Goal: Information Seeking & Learning: Learn about a topic

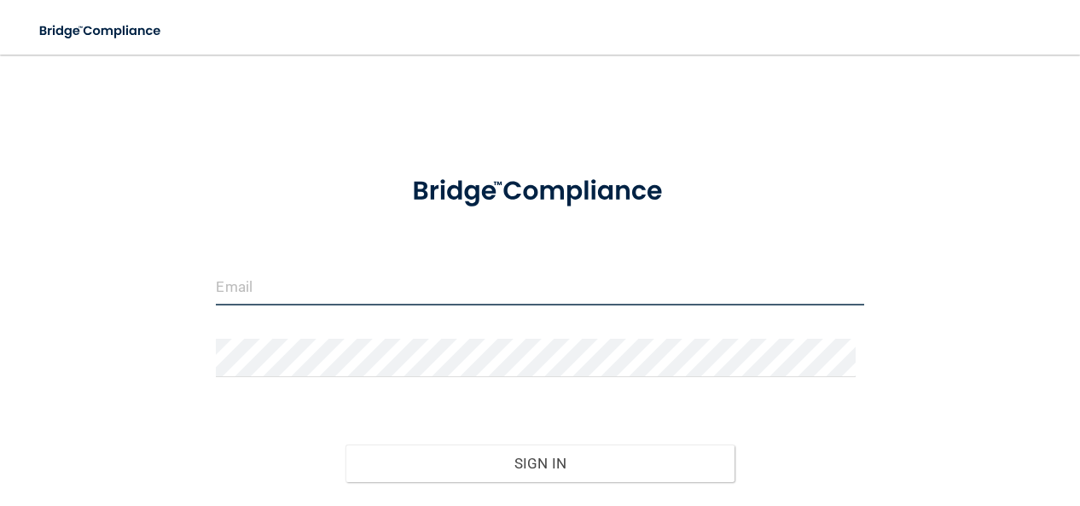
click at [363, 280] on input "email" at bounding box center [539, 286] width 647 height 38
type input "[EMAIL_ADDRESS][DOMAIN_NAME]"
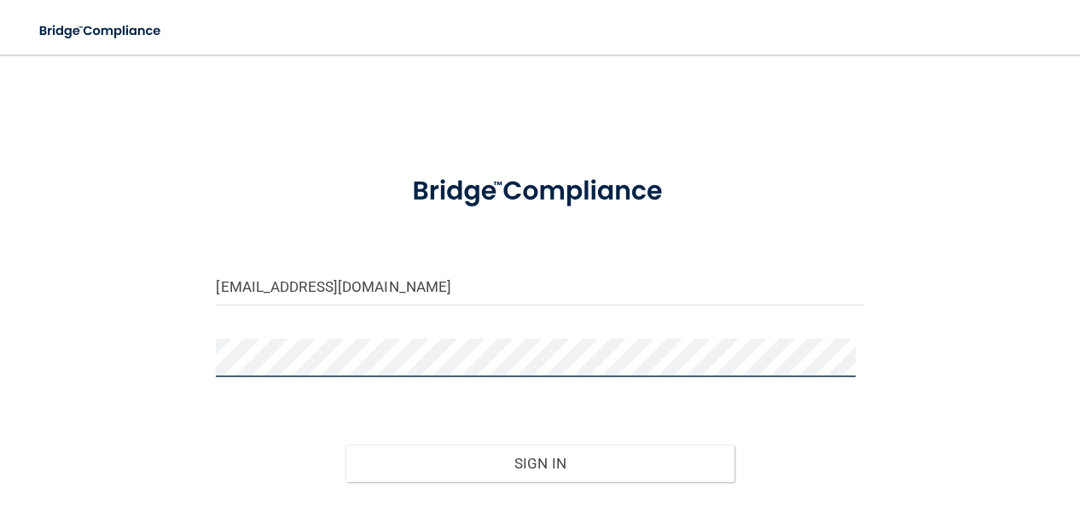
click at [345, 444] on button "Sign In" at bounding box center [539, 463] width 388 height 38
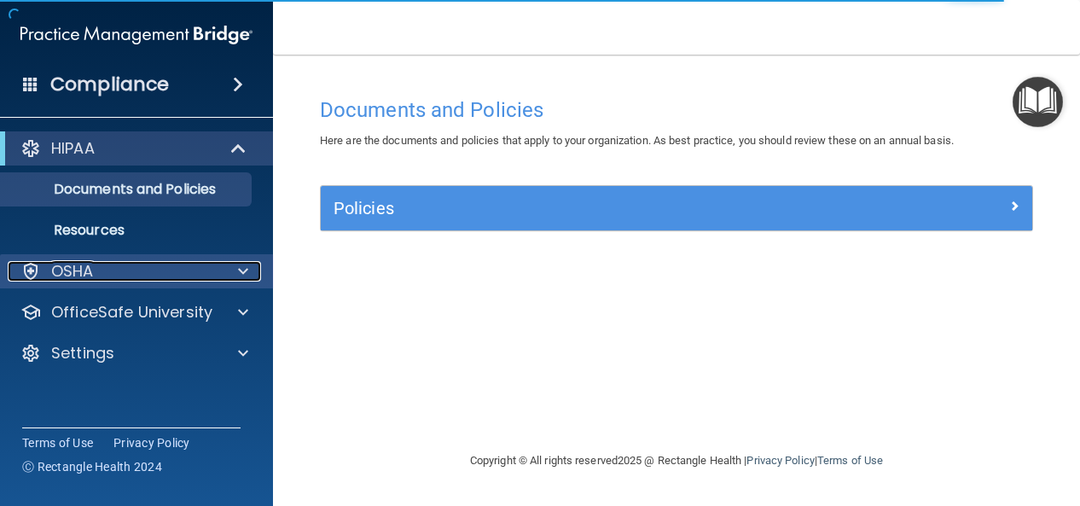
click at [244, 267] on span at bounding box center [243, 271] width 10 height 20
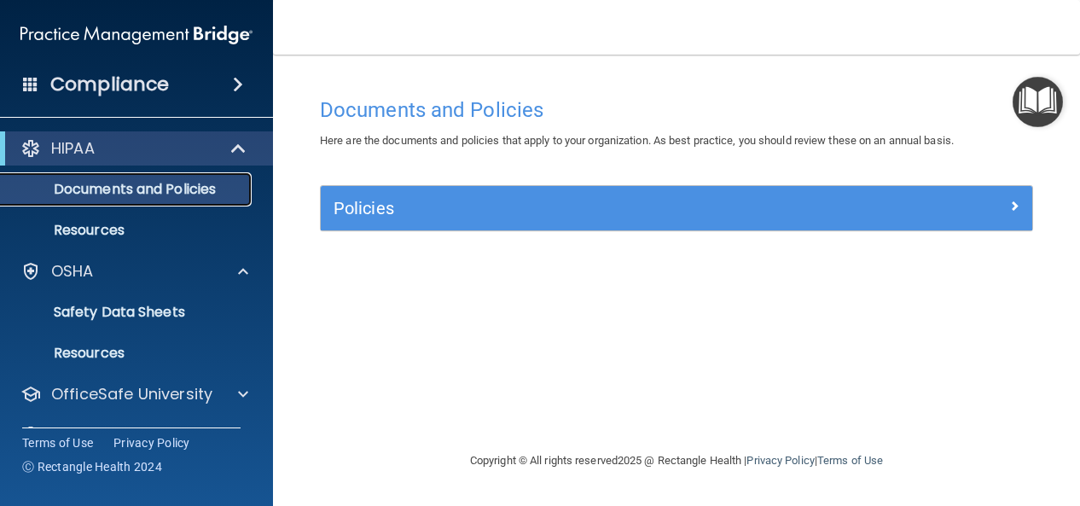
click at [191, 181] on p "Documents and Policies" at bounding box center [127, 189] width 233 height 17
click at [243, 84] on span at bounding box center [238, 84] width 10 height 20
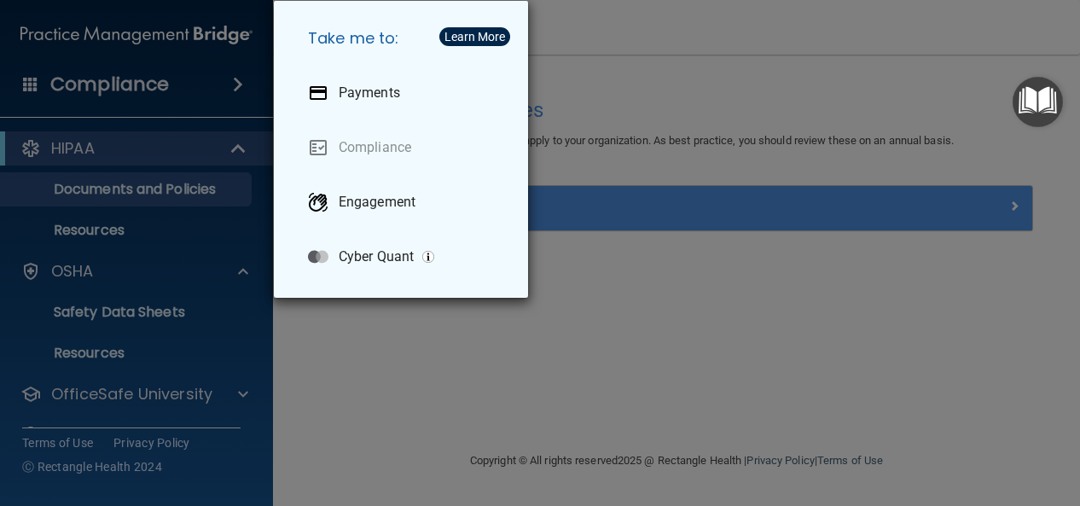
click at [29, 83] on div "Take me to: Payments Compliance Engagement Cyber Quant" at bounding box center [540, 253] width 1080 height 506
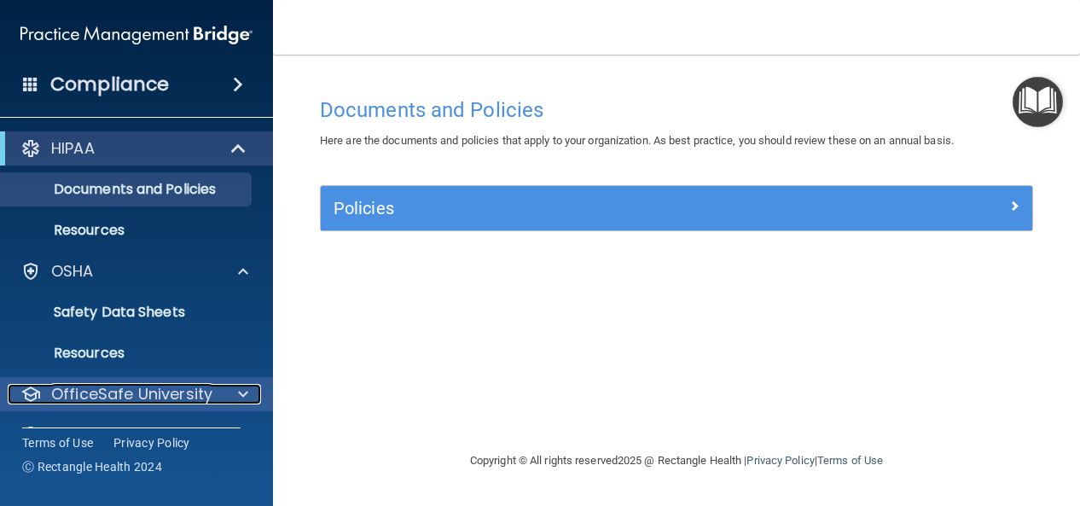
click at [235, 398] on div at bounding box center [240, 394] width 43 height 20
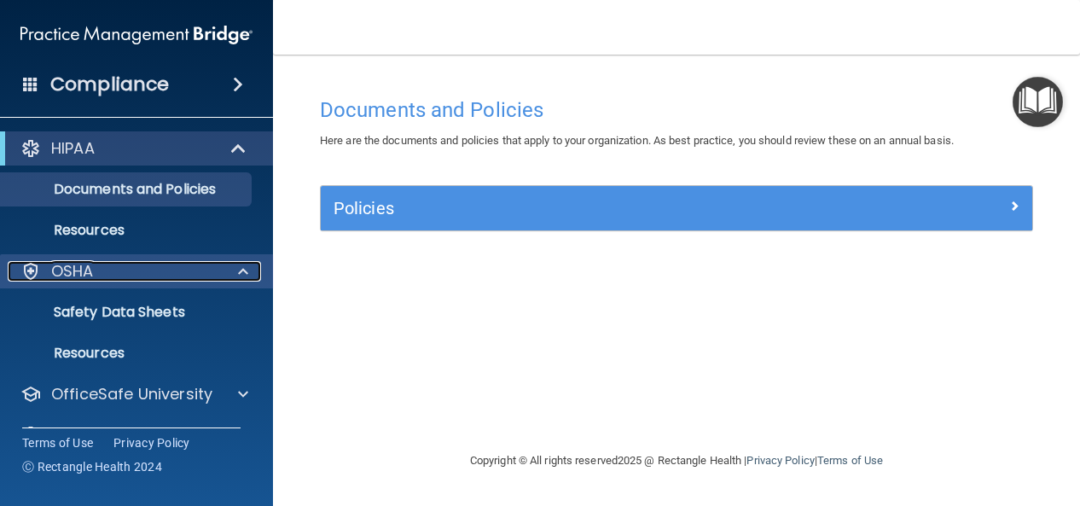
click at [241, 271] on span at bounding box center [243, 271] width 10 height 20
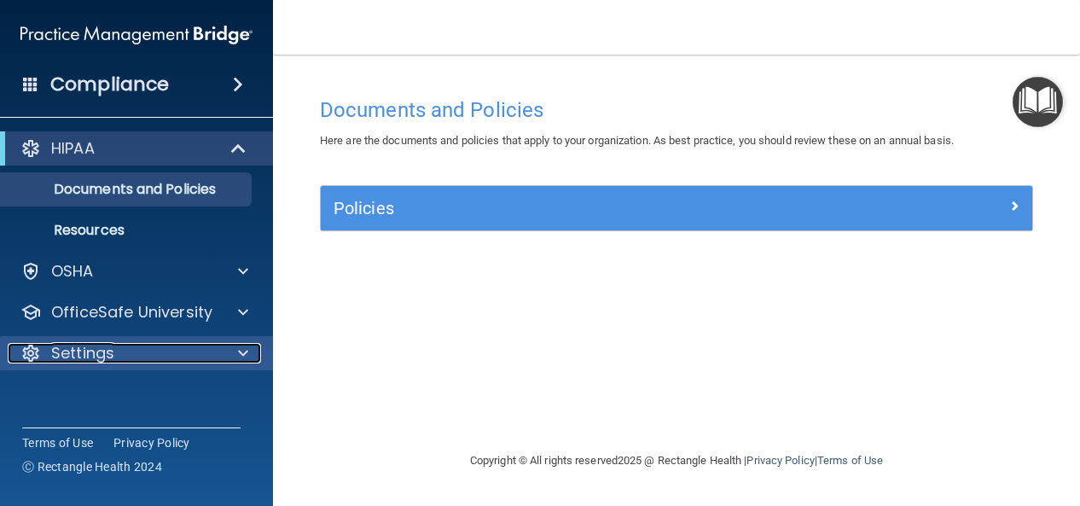
click at [236, 354] on div at bounding box center [240, 353] width 43 height 20
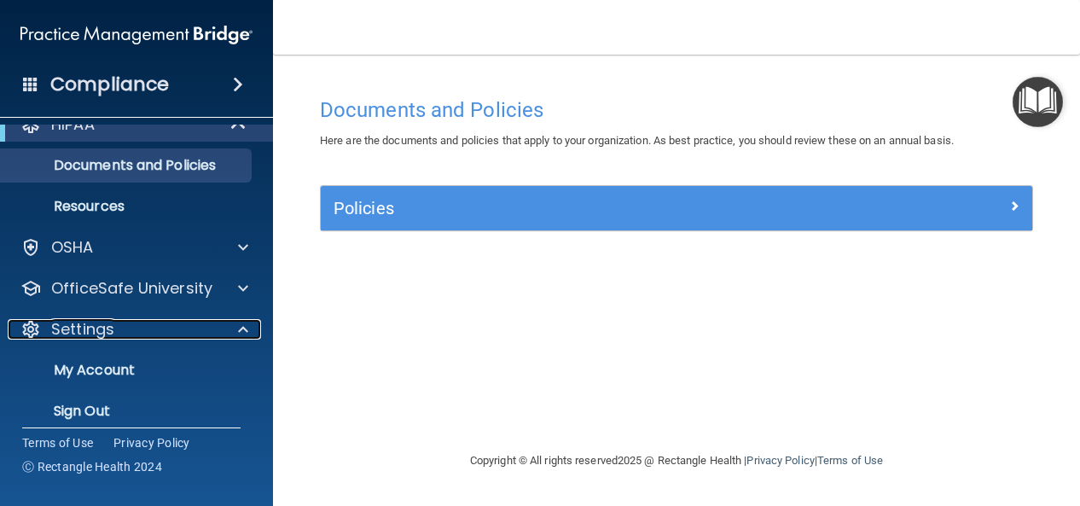
scroll to position [38, 0]
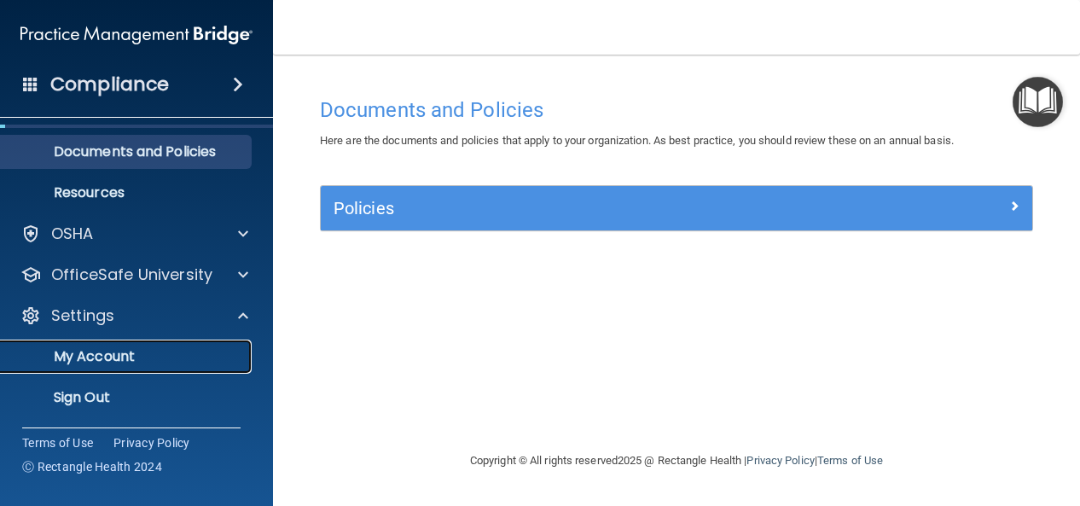
click at [137, 352] on p "My Account" at bounding box center [127, 356] width 233 height 17
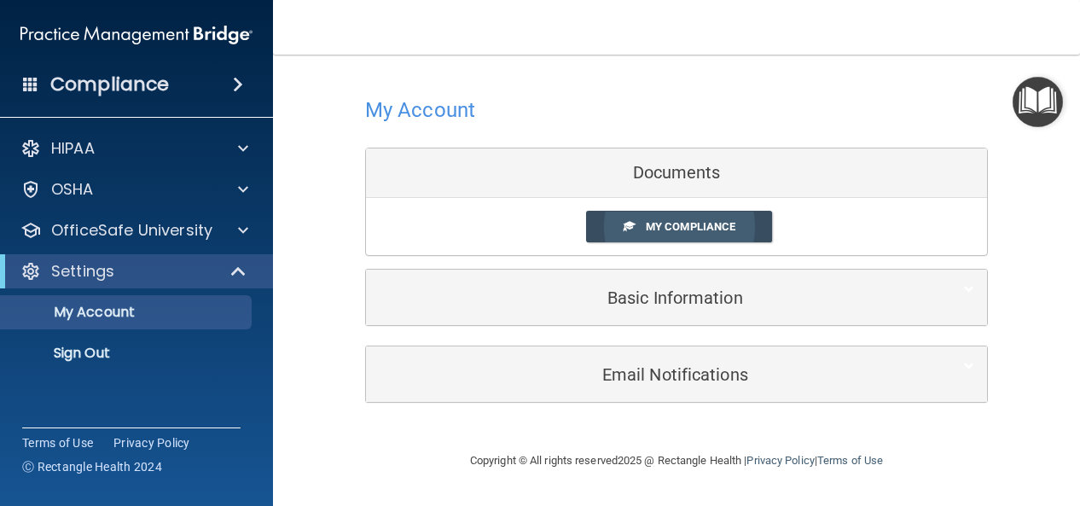
click at [626, 226] on span at bounding box center [628, 225] width 11 height 11
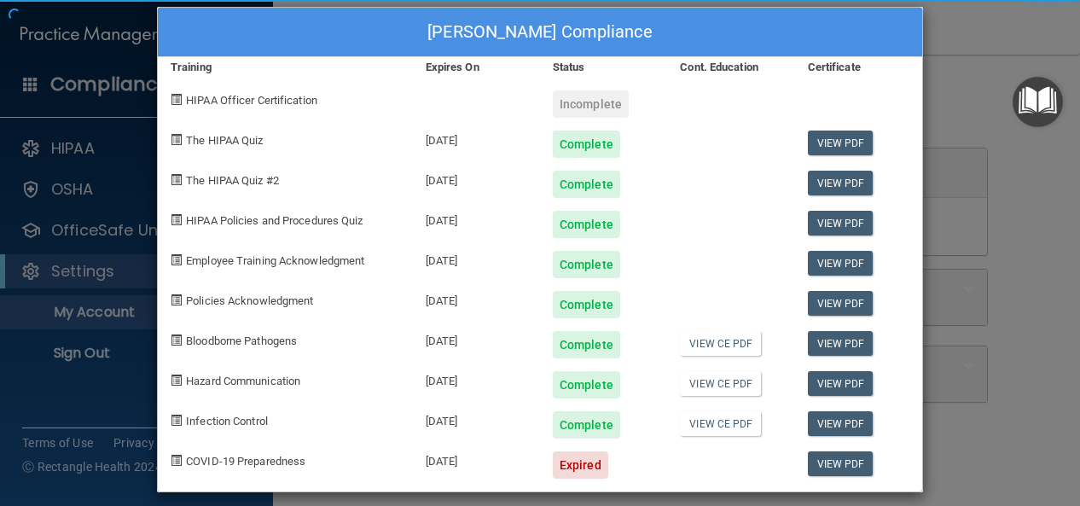
scroll to position [31, 0]
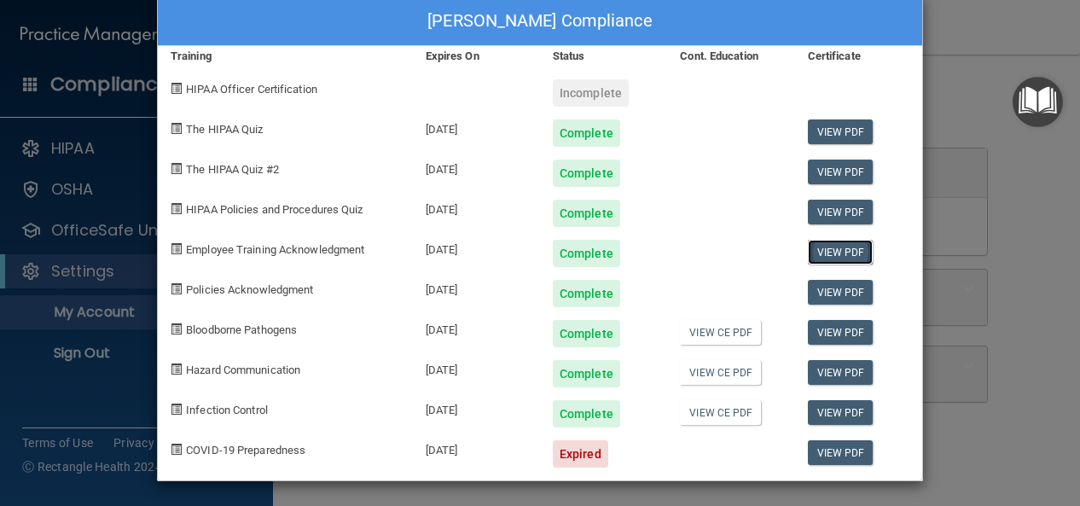
click at [832, 256] on link "View PDF" at bounding box center [841, 252] width 66 height 25
click at [854, 252] on link "View PDF" at bounding box center [841, 252] width 66 height 25
click at [814, 289] on link "View PDF" at bounding box center [841, 292] width 66 height 25
click at [819, 333] on link "View PDF" at bounding box center [841, 332] width 66 height 25
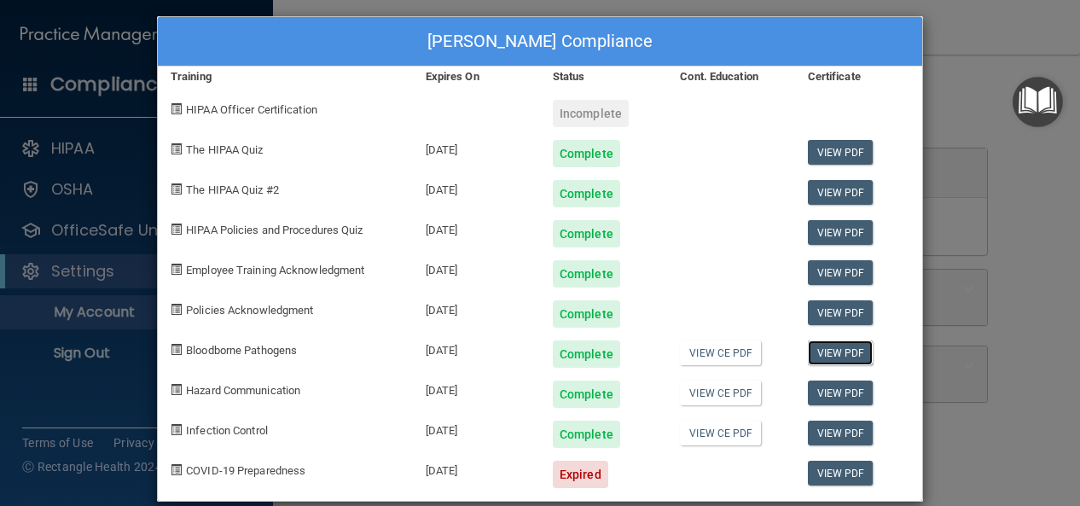
scroll to position [0, 0]
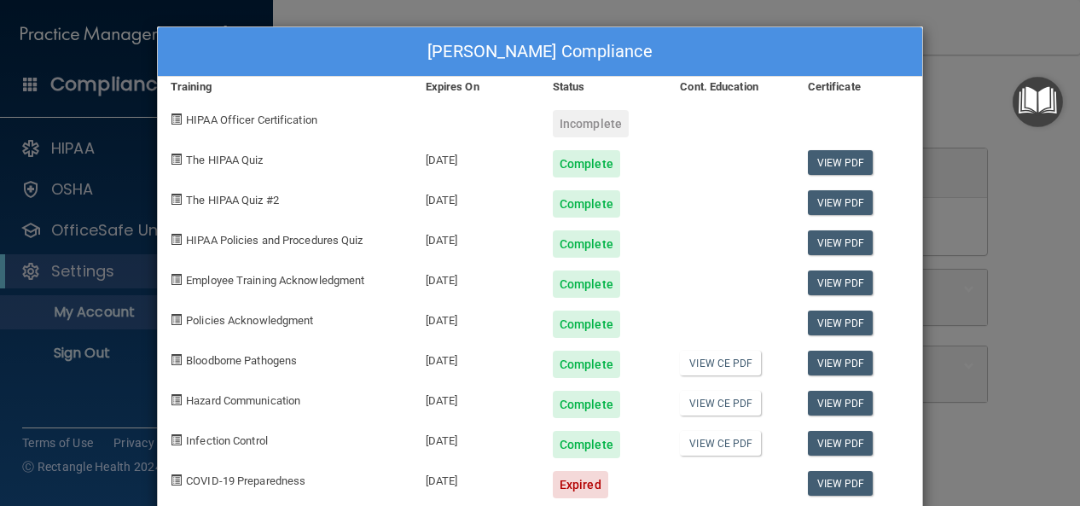
click at [897, 48] on div "[PERSON_NAME] Compliance" at bounding box center [540, 51] width 764 height 49
click at [305, 43] on div "[PERSON_NAME] Compliance" at bounding box center [540, 51] width 764 height 49
click at [317, 11] on div "Jenna Biba's Compliance Training Expires On Status Cont. Education Certificate …" at bounding box center [540, 253] width 1080 height 506
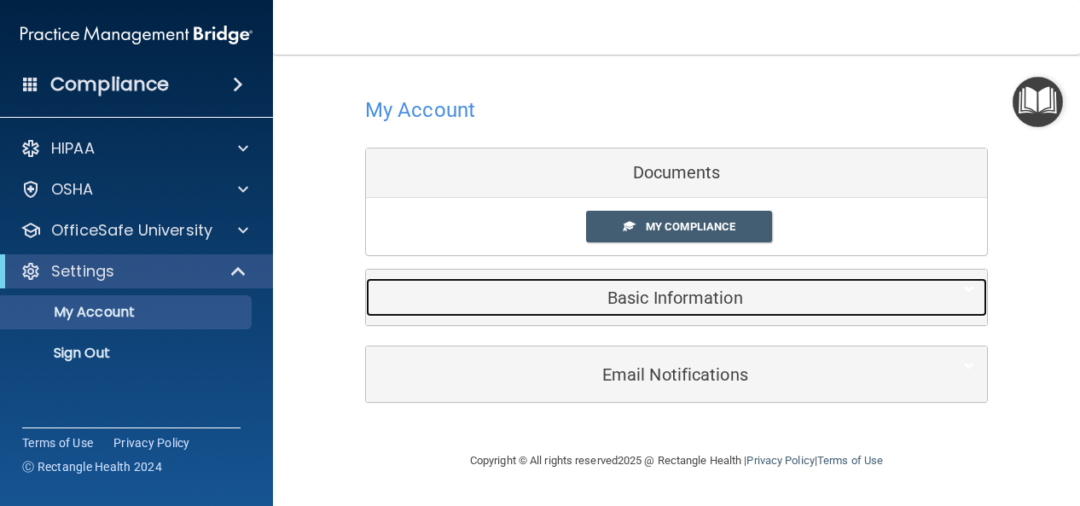
click at [493, 293] on h5 "Basic Information" at bounding box center [650, 297] width 543 height 19
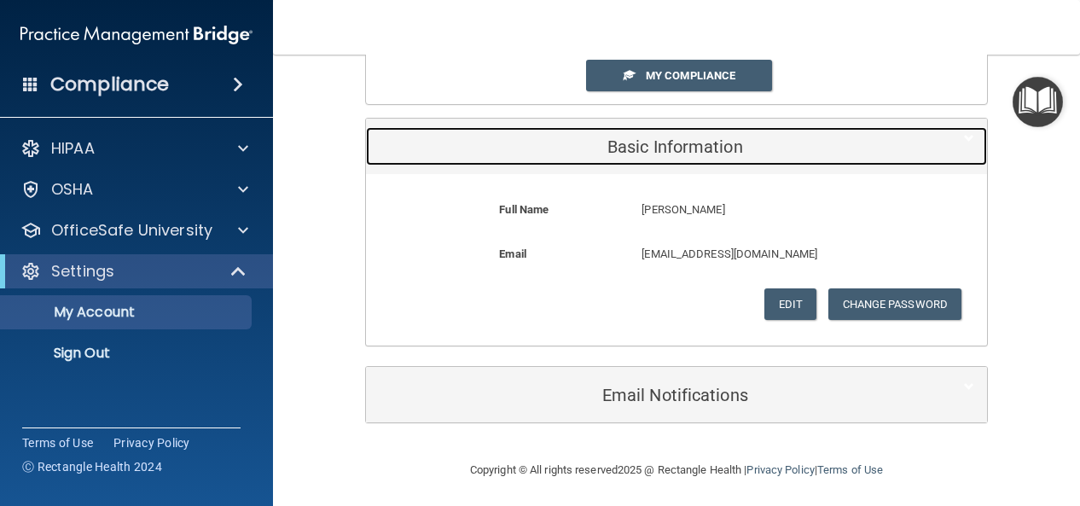
scroll to position [154, 0]
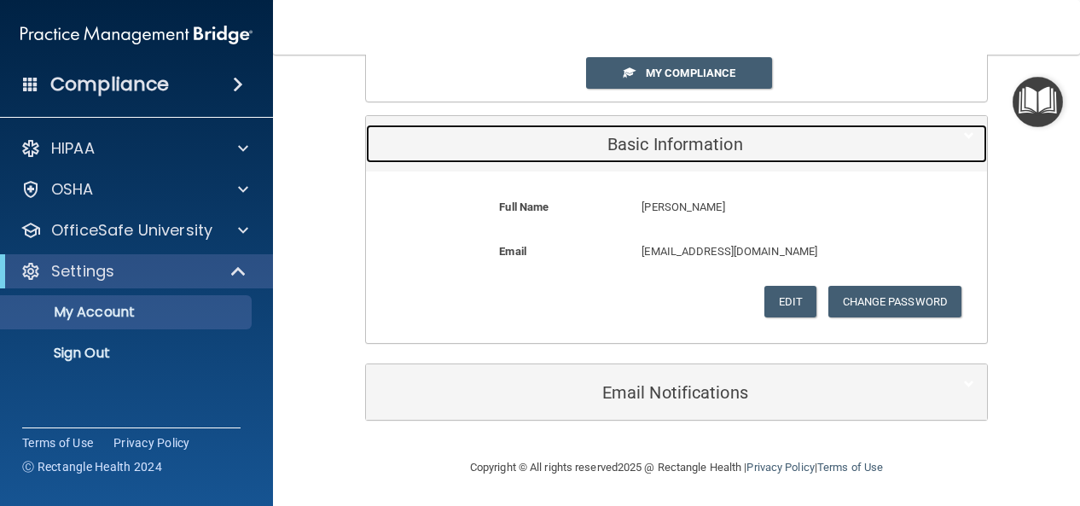
click at [601, 151] on h5 "Basic Information" at bounding box center [650, 144] width 543 height 19
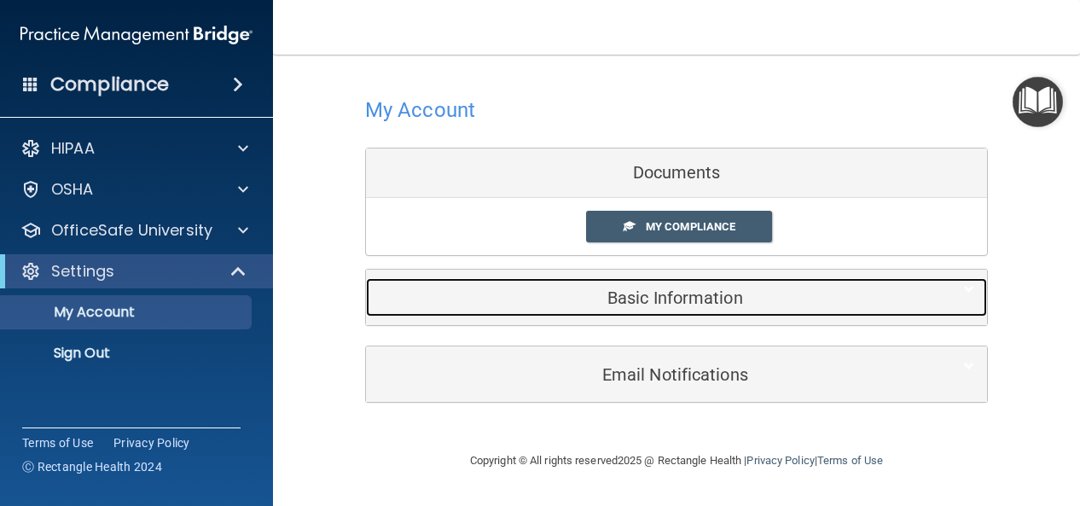
scroll to position [0, 0]
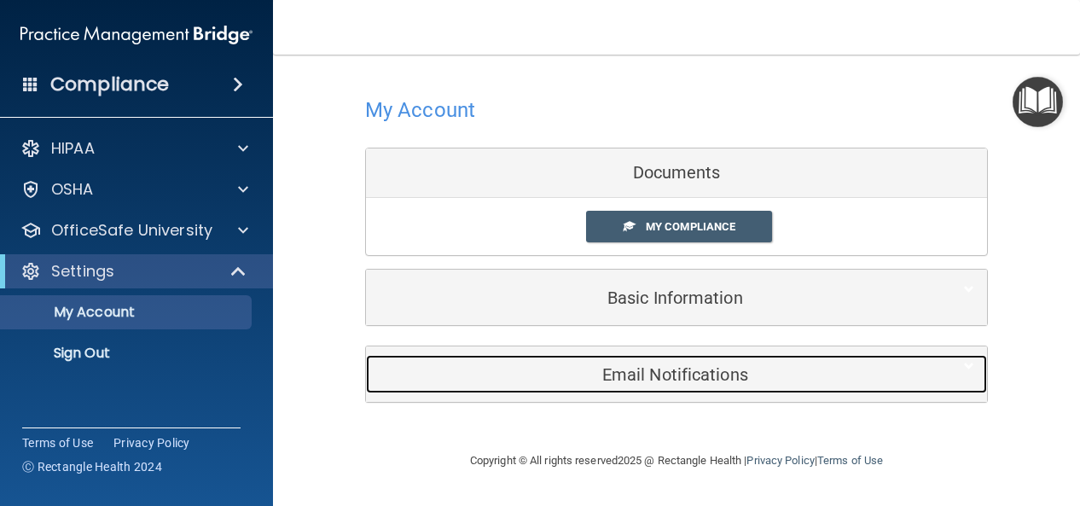
click at [667, 383] on div "Email Notifications" at bounding box center [650, 374] width 569 height 38
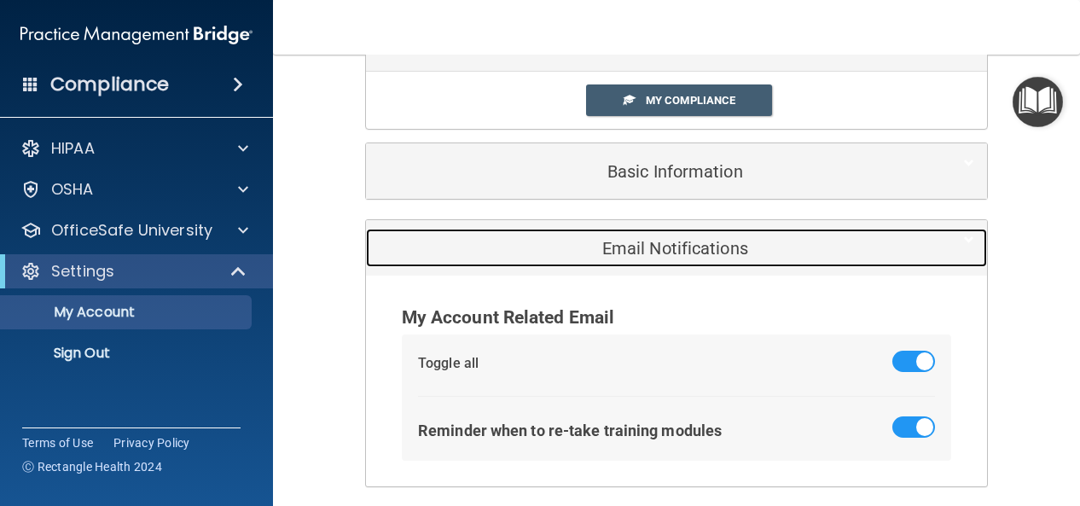
scroll to position [193, 0]
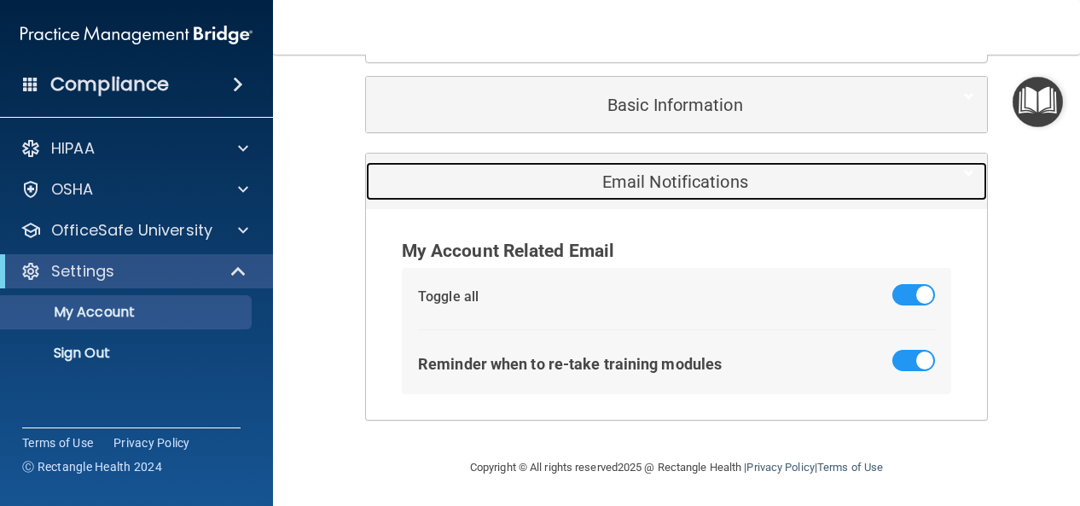
click at [691, 181] on h5 "Email Notifications" at bounding box center [650, 181] width 543 height 19
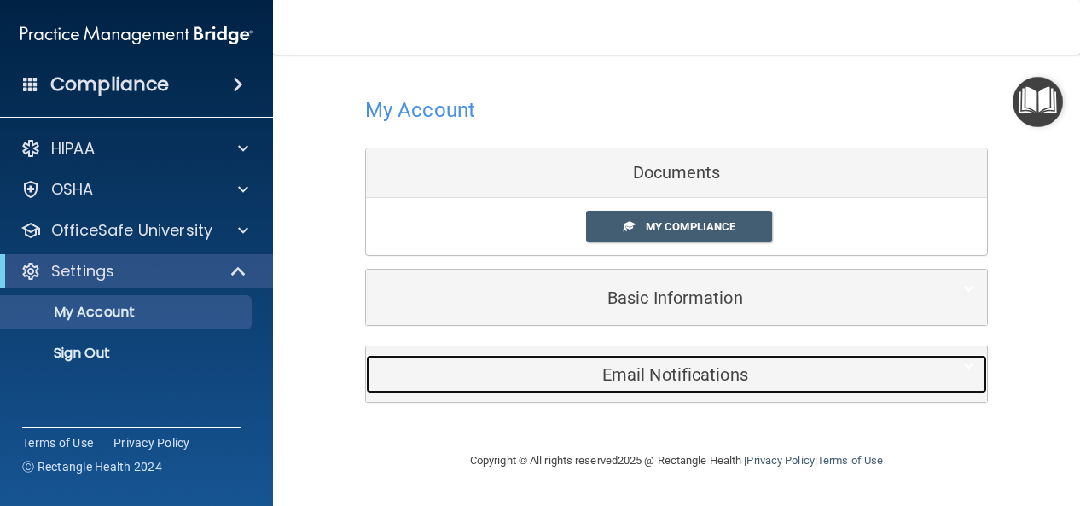
scroll to position [0, 0]
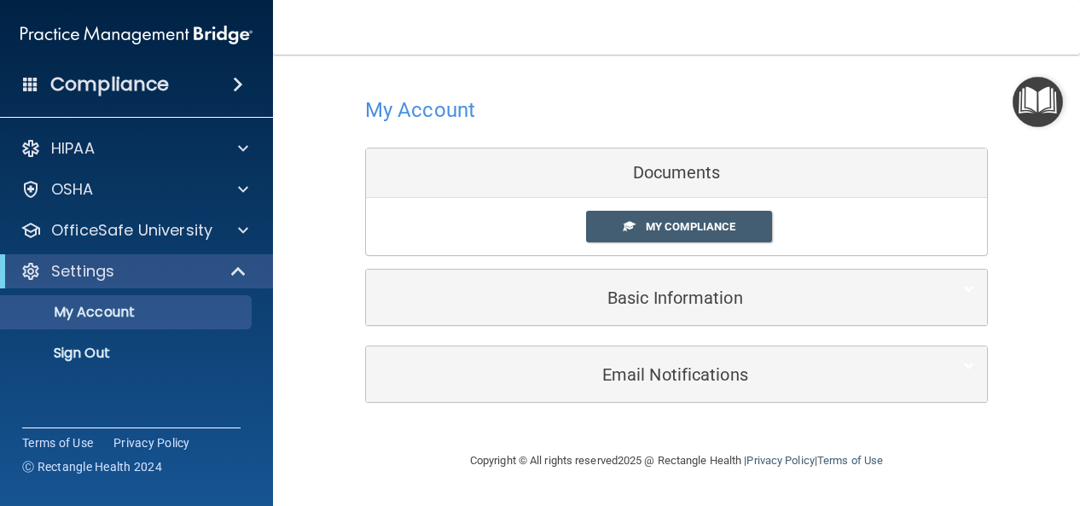
click at [1044, 99] on img "Open Resource Center" at bounding box center [1037, 102] width 50 height 50
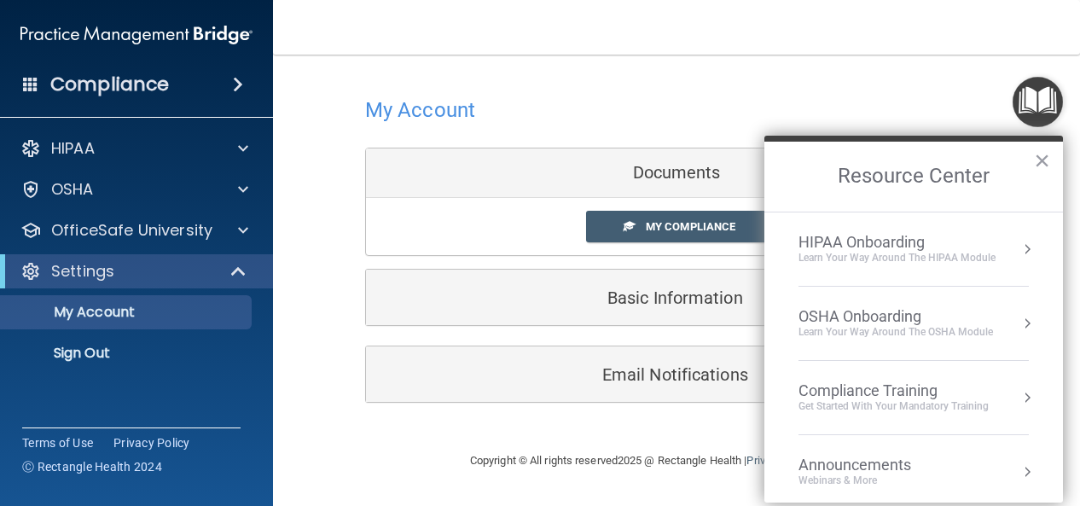
scroll to position [85, 0]
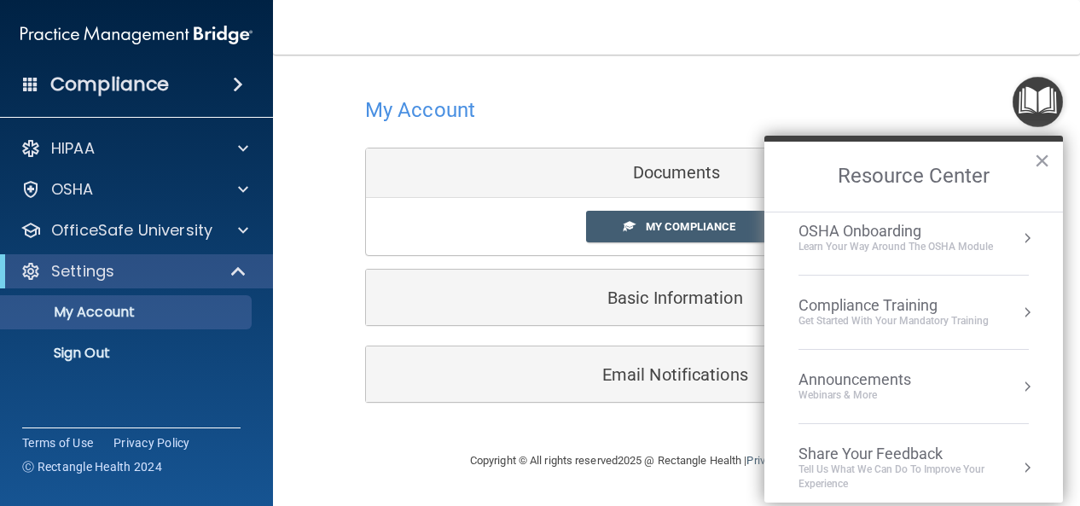
click at [913, 323] on div "Get Started with your mandatory training" at bounding box center [893, 321] width 190 height 14
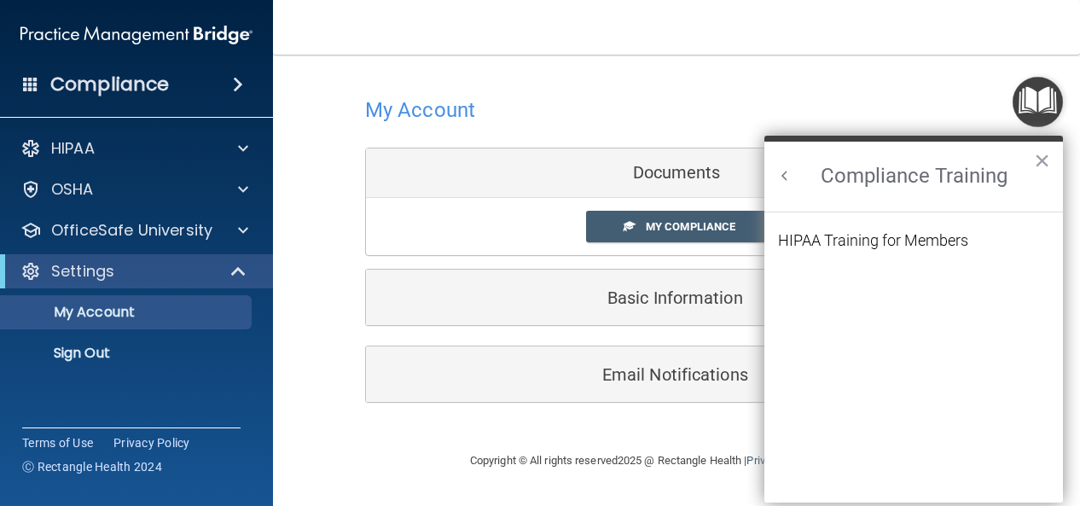
scroll to position [0, 0]
click at [905, 243] on div "HIPAA Training for Members" at bounding box center [873, 240] width 190 height 15
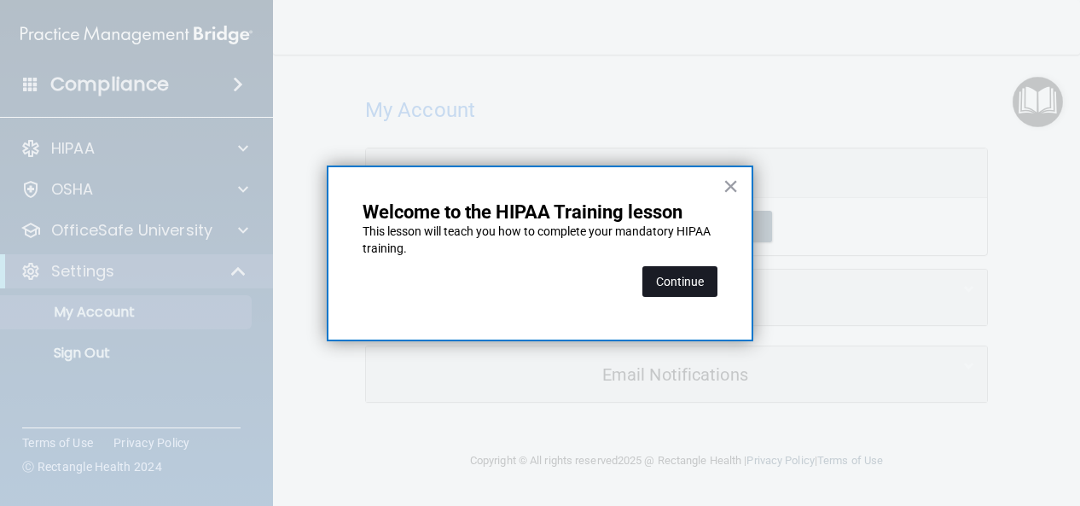
click at [700, 287] on button "Continue" at bounding box center [679, 281] width 75 height 31
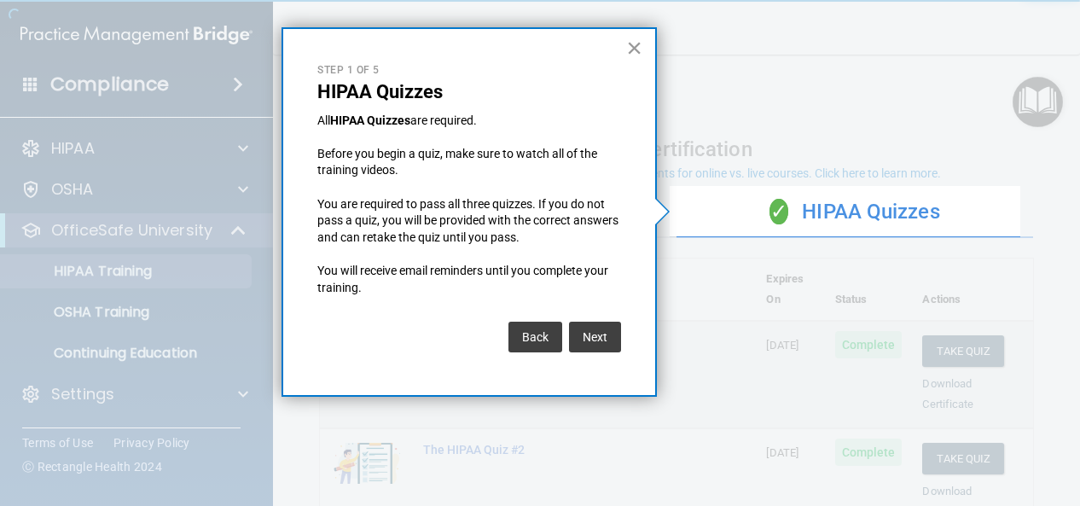
click at [631, 49] on button "×" at bounding box center [634, 47] width 16 height 27
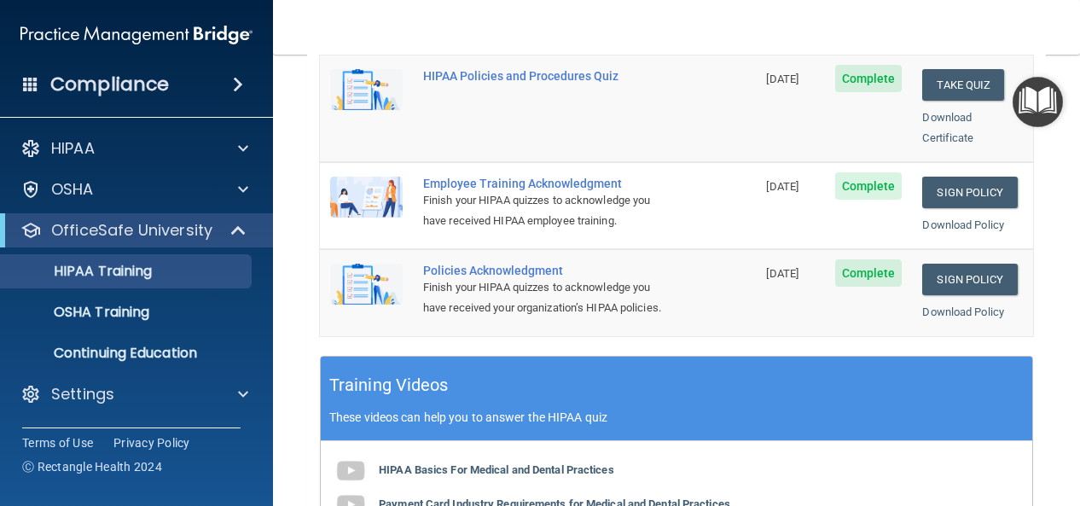
scroll to position [425, 0]
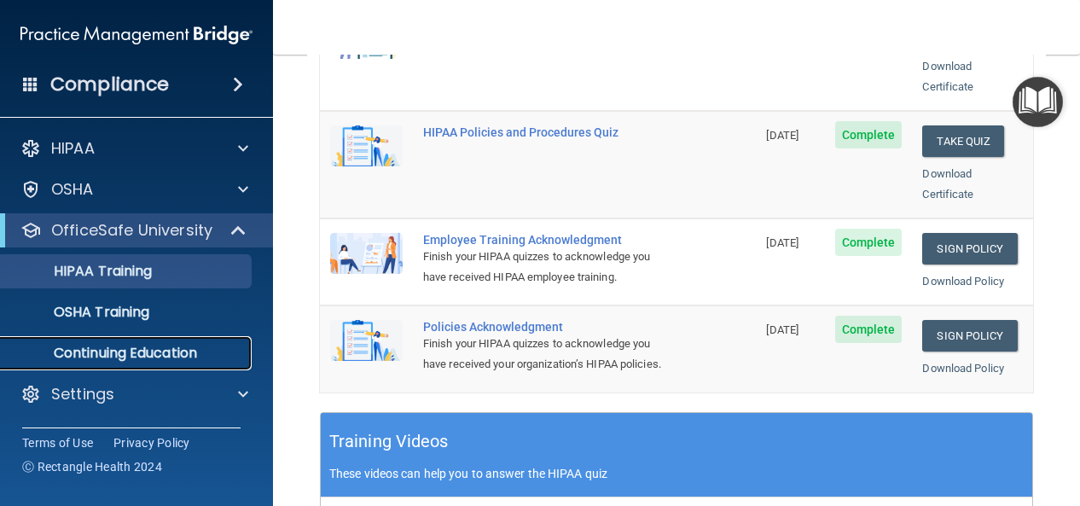
click at [148, 349] on p "Continuing Education" at bounding box center [127, 353] width 233 height 17
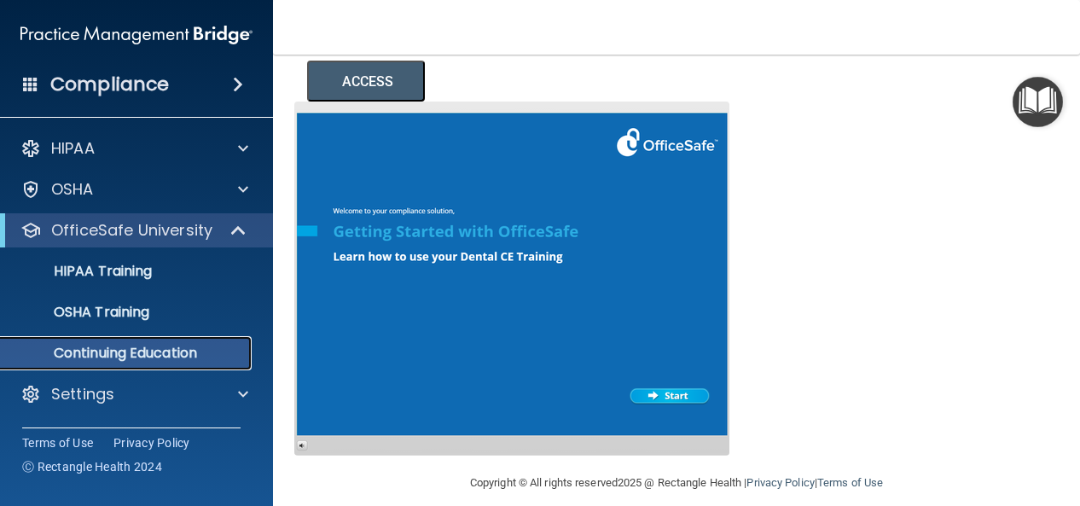
scroll to position [361, 0]
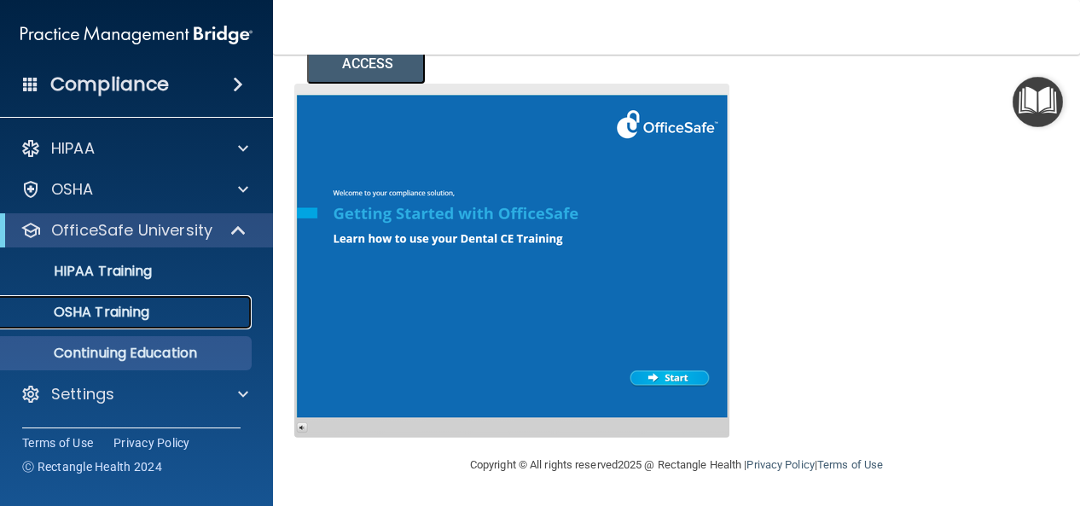
click at [89, 315] on p "OSHA Training" at bounding box center [80, 312] width 138 height 17
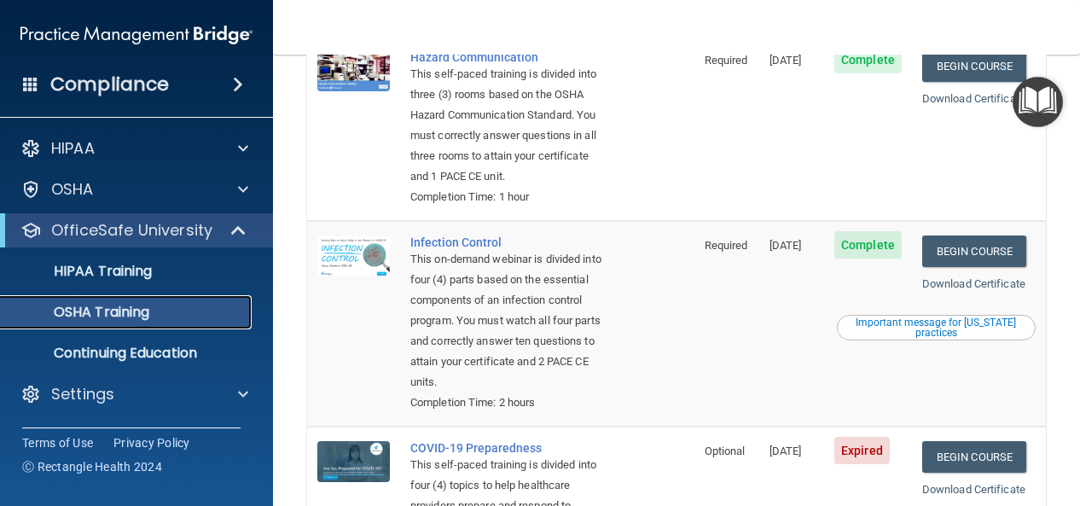
scroll to position [446, 0]
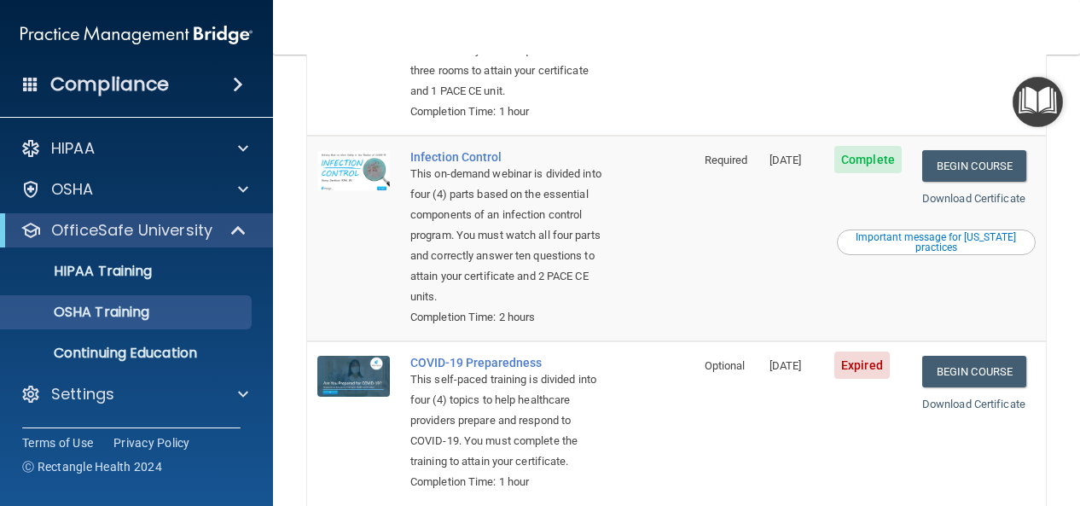
click at [902, 252] on div "Important message for [US_STATE] practices" at bounding box center [936, 242] width 194 height 20
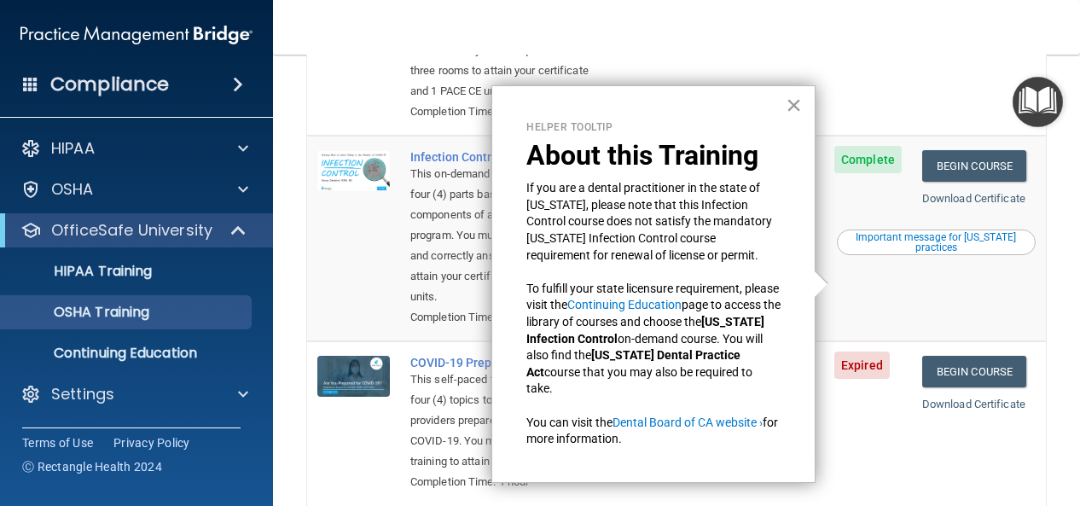
click at [788, 102] on button "×" at bounding box center [794, 104] width 16 height 27
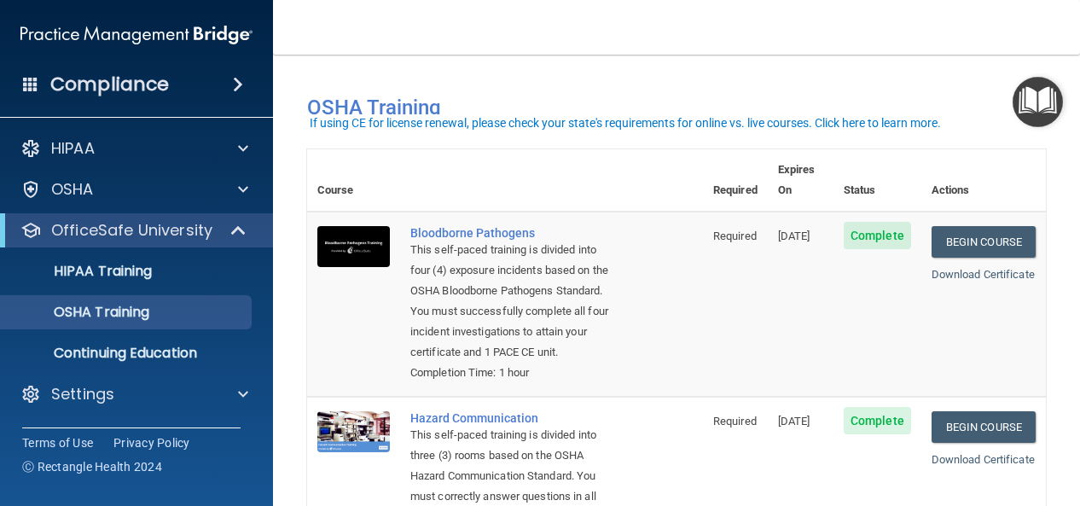
scroll to position [85, 0]
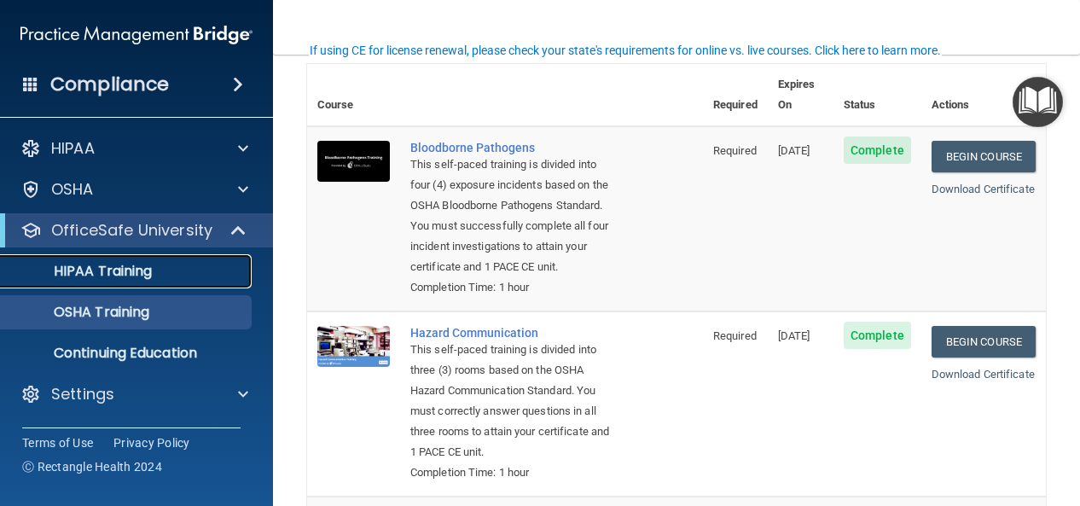
click at [188, 264] on div "HIPAA Training" at bounding box center [127, 271] width 233 height 17
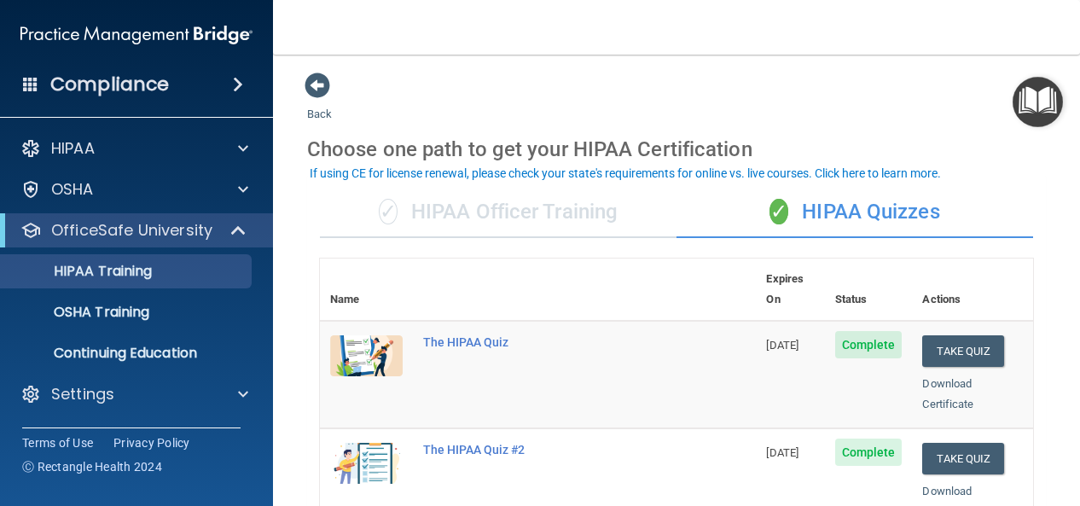
click at [539, 211] on div "✓ HIPAA Officer Training" at bounding box center [498, 212] width 357 height 51
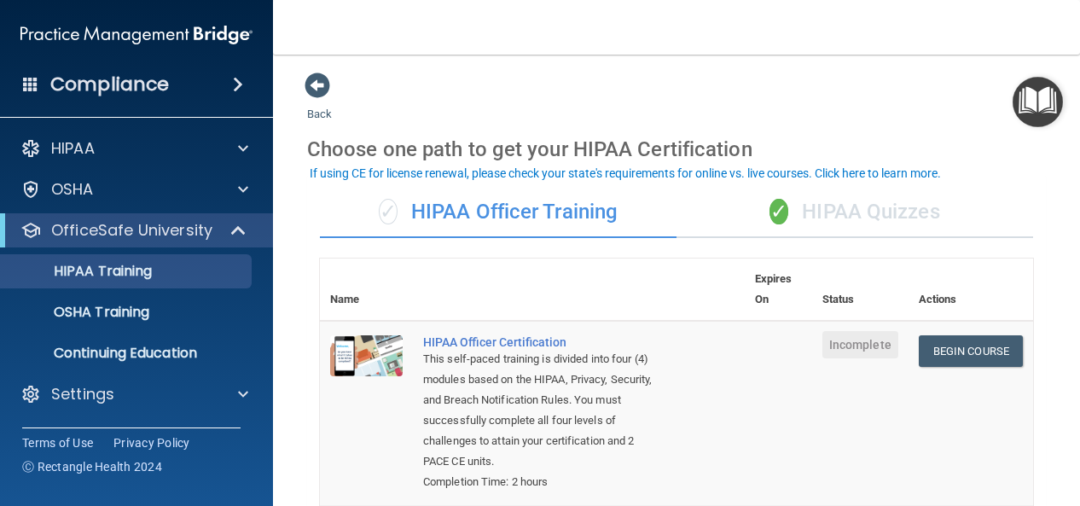
click at [876, 217] on div "✓ HIPAA Quizzes" at bounding box center [854, 212] width 357 height 51
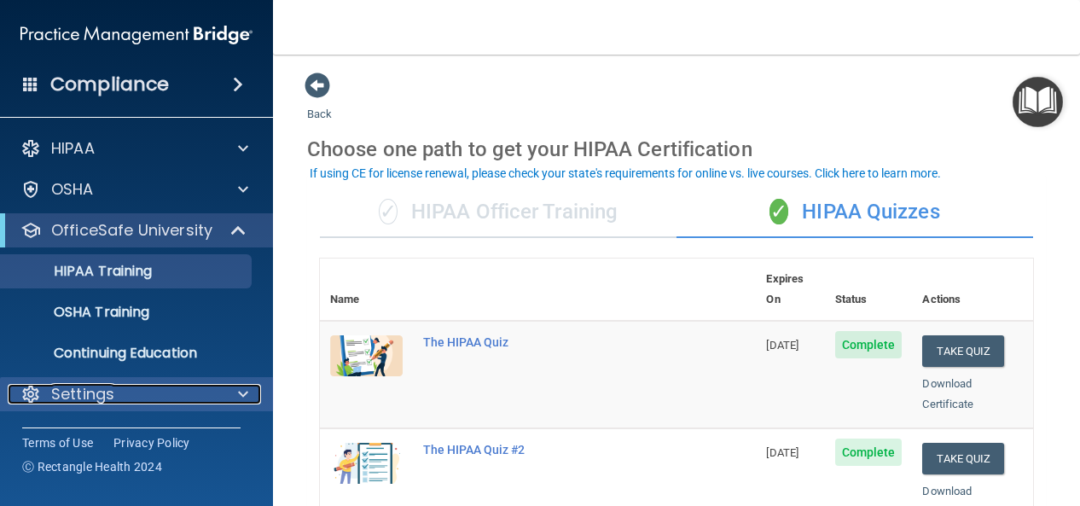
click at [137, 386] on div "Settings" at bounding box center [114, 394] width 212 height 20
click at [237, 395] on div at bounding box center [240, 394] width 43 height 20
click at [239, 395] on span at bounding box center [243, 394] width 10 height 20
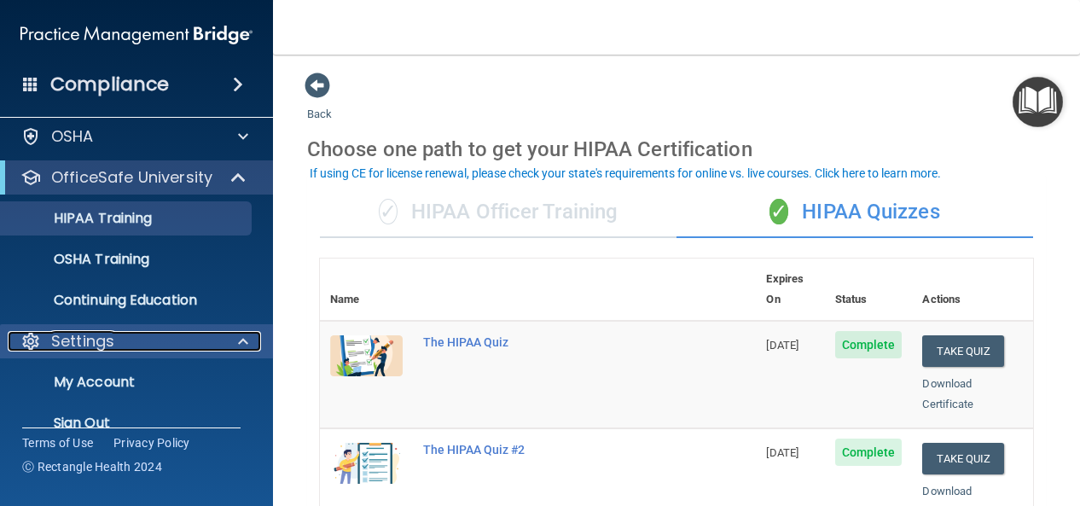
scroll to position [78, 0]
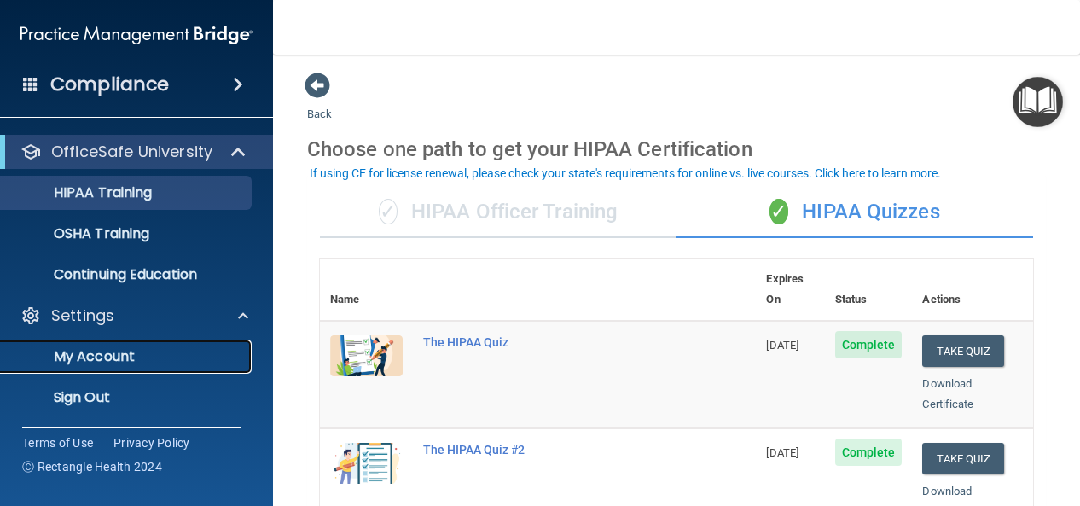
click at [125, 351] on p "My Account" at bounding box center [127, 356] width 233 height 17
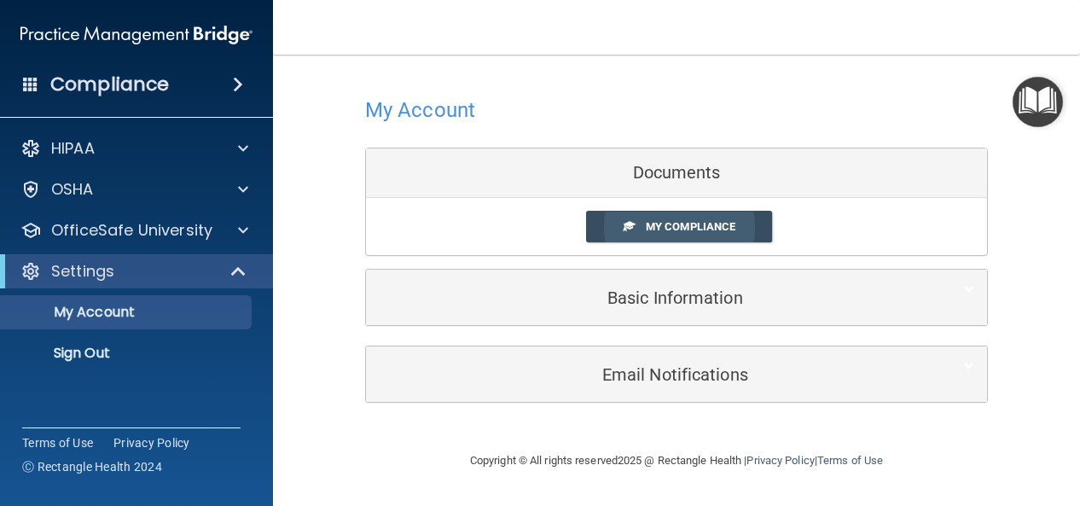
click at [690, 235] on link "My Compliance" at bounding box center [679, 227] width 187 height 32
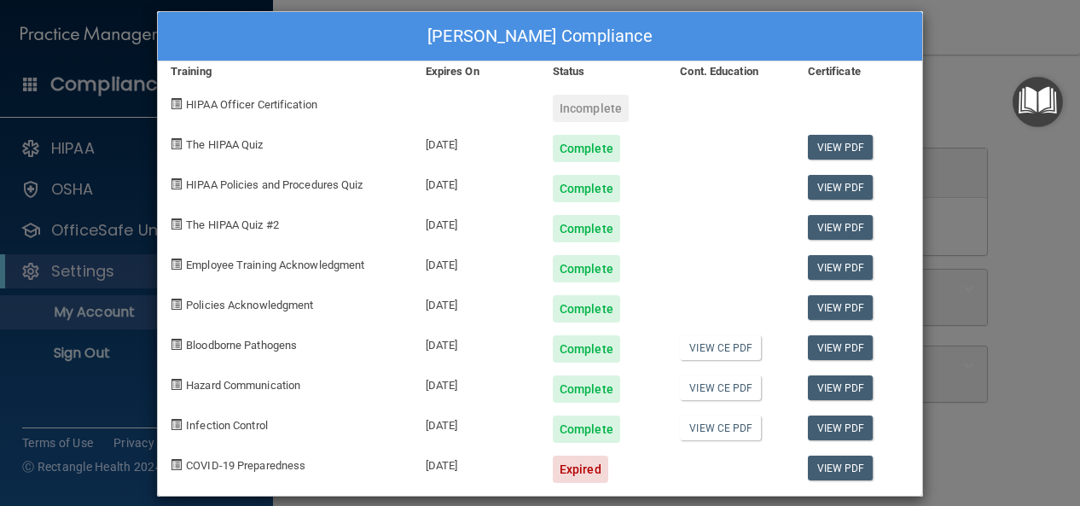
scroll to position [31, 0]
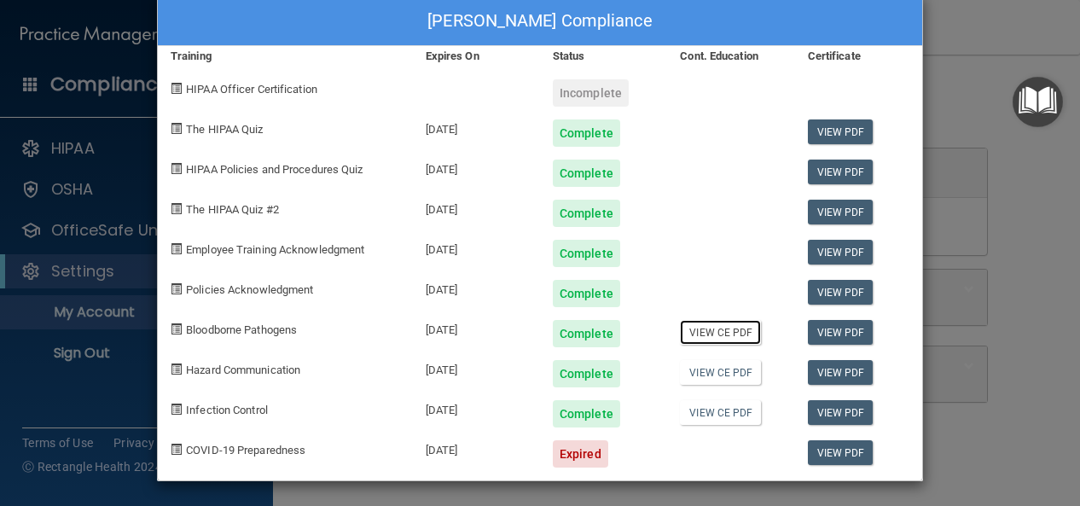
click at [690, 332] on link "View CE PDF" at bounding box center [720, 332] width 81 height 25
click at [709, 371] on link "View CE PDF" at bounding box center [720, 372] width 81 height 25
click at [723, 418] on link "View CE PDF" at bounding box center [720, 412] width 81 height 25
